Goal: Book appointment/travel/reservation

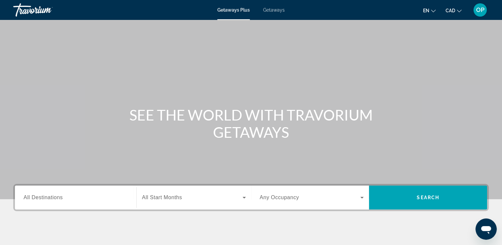
click at [58, 196] on span "All Destinations" at bounding box center [43, 197] width 39 height 6
click at [58, 196] on input "Destination All Destinations" at bounding box center [76, 198] width 104 height 8
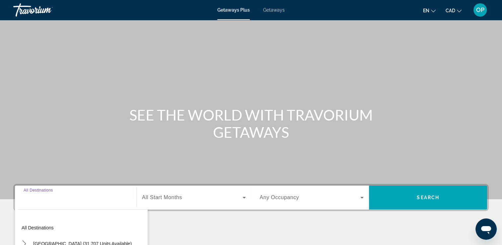
scroll to position [114, 0]
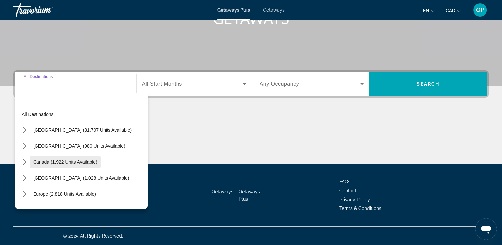
click at [48, 161] on span "Canada (1,922 units available)" at bounding box center [65, 161] width 64 height 5
type input "**********"
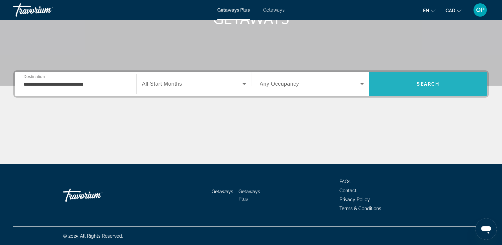
click at [418, 88] on span "Search" at bounding box center [428, 84] width 118 height 16
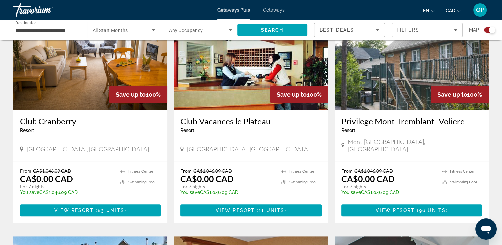
scroll to position [299, 0]
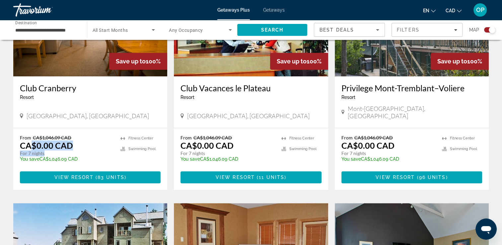
drag, startPoint x: 31, startPoint y: 140, endPoint x: 73, endPoint y: 144, distance: 42.7
click at [73, 144] on div "From CA$1,046.09 CAD CA$0.00 CAD For 7 nights You save CA$1,046.09 CAD temp" at bounding box center [67, 151] width 94 height 32
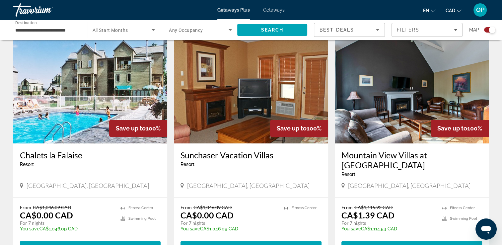
scroll to position [498, 0]
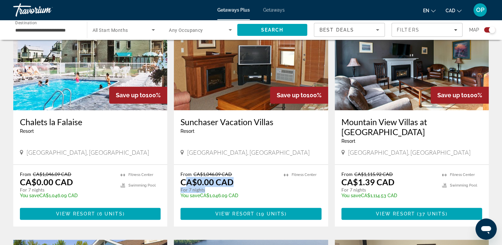
drag, startPoint x: 189, startPoint y: 166, endPoint x: 241, endPoint y: 175, distance: 53.5
click at [241, 175] on div "From CA$1,046.09 CAD CA$0.00 CAD For 7 nights You save CA$1,046.09 CAD temp" at bounding box center [229, 187] width 96 height 32
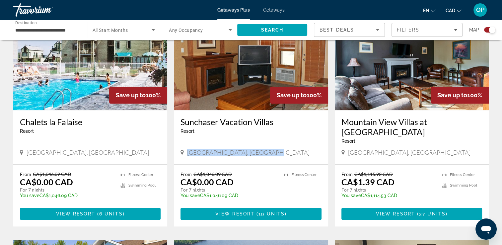
drag, startPoint x: 188, startPoint y: 134, endPoint x: 281, endPoint y: 137, distance: 93.0
click at [281, 149] on div "[GEOGRAPHIC_DATA], [GEOGRAPHIC_DATA]" at bounding box center [251, 152] width 141 height 7
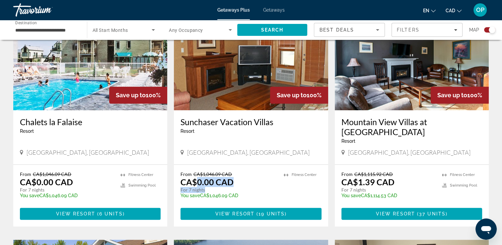
drag, startPoint x: 196, startPoint y: 168, endPoint x: 239, endPoint y: 173, distance: 42.4
click at [239, 173] on div "From CA$1,046.09 CAD CA$0.00 CAD For 7 nights You save CA$1,046.09 CAD temp" at bounding box center [229, 187] width 96 height 32
drag, startPoint x: 239, startPoint y: 173, endPoint x: 231, endPoint y: 153, distance: 21.4
click at [231, 165] on div "From CA$1,046.09 CAD CA$0.00 CAD For 7 nights You save CA$1,046.09 CAD temp 3.9…" at bounding box center [251, 196] width 154 height 62
drag, startPoint x: 231, startPoint y: 153, endPoint x: 203, endPoint y: 147, distance: 28.3
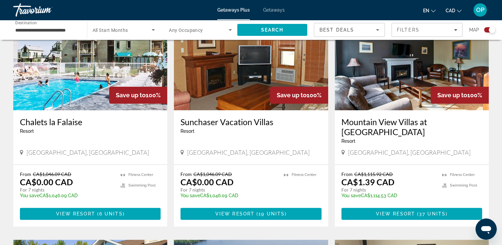
click at [202, 142] on div "Sunchaser Vacation [GEOGRAPHIC_DATA] - This is an adults only resort [GEOGRAPHI…" at bounding box center [251, 137] width 154 height 54
drag, startPoint x: 204, startPoint y: 157, endPoint x: 232, endPoint y: 157, distance: 27.9
click at [232, 171] on p "From CA$1,046.09 CAD" at bounding box center [229, 174] width 96 height 6
drag, startPoint x: 232, startPoint y: 157, endPoint x: 238, endPoint y: 173, distance: 16.9
click at [238, 173] on div "From CA$1,046.09 CAD CA$0.00 CAD For 7 nights You save CA$1,046.09 CAD temp" at bounding box center [229, 187] width 96 height 32
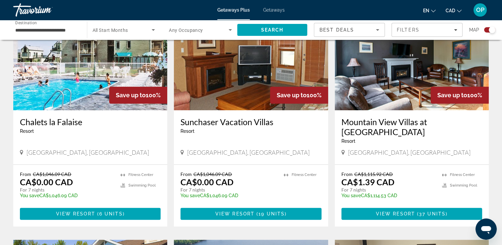
click at [332, 93] on app-exchanges-search-item "Save up to 100% Mountain View Villas at [GEOGRAPHIC_DATA] - This is an adults o…" at bounding box center [412, 115] width 161 height 222
drag, startPoint x: 35, startPoint y: 166, endPoint x: 78, endPoint y: 164, distance: 42.5
click at [78, 171] on div "From CA$1,046.09 CAD CA$0.00 CAD For 7 nights You save CA$1,046.09 CAD temp" at bounding box center [67, 187] width 94 height 32
